Goal: Task Accomplishment & Management: Manage account settings

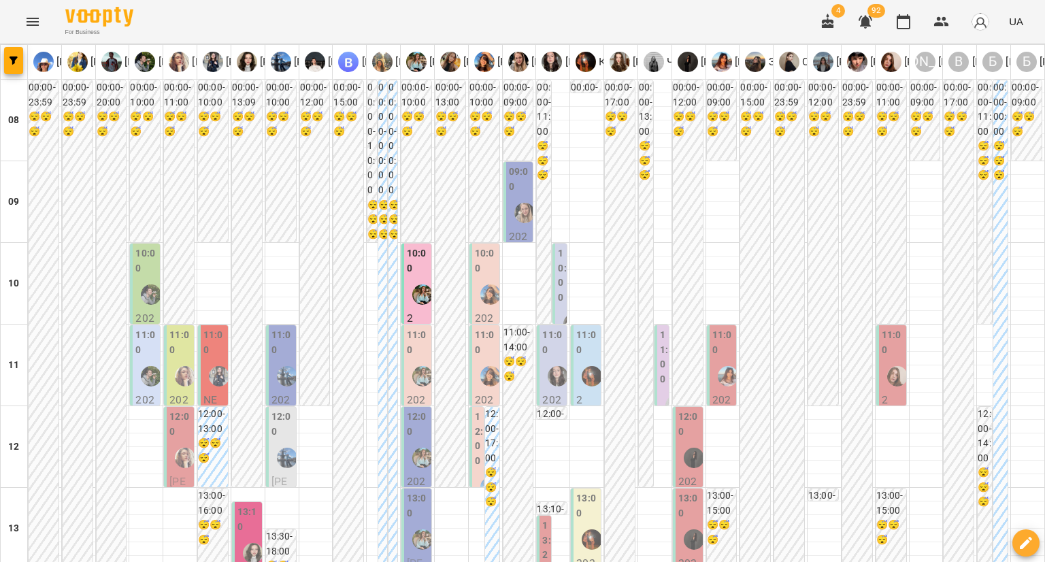
scroll to position [340, 0]
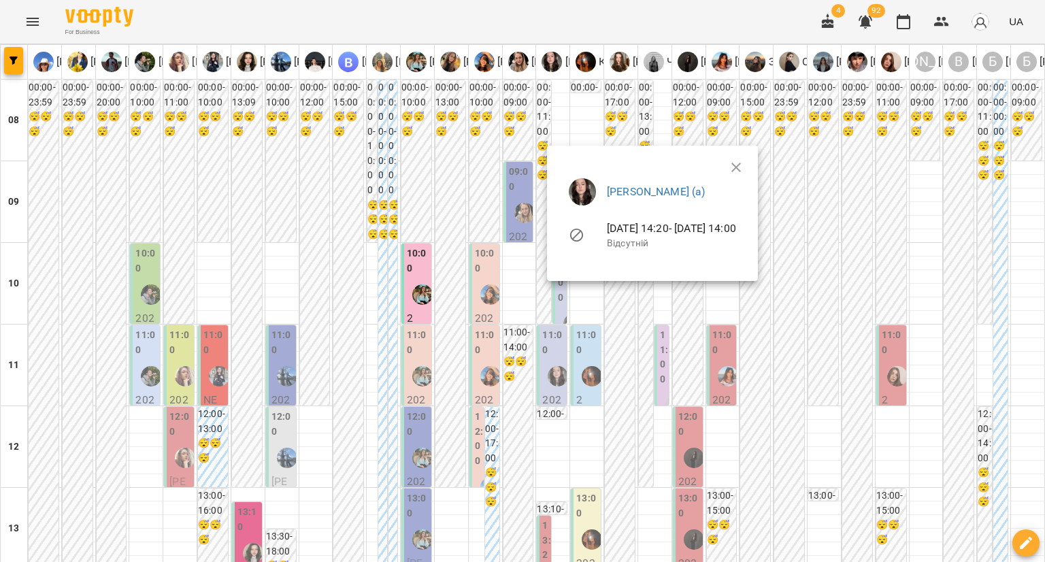
click at [521, 197] on div at bounding box center [522, 281] width 1045 height 562
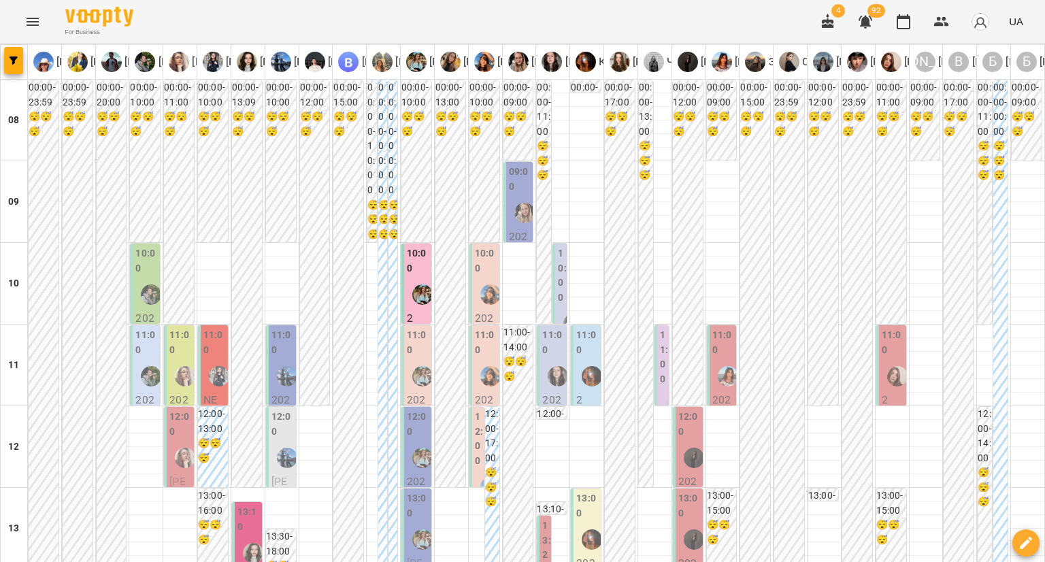
scroll to position [0, 0]
